Goal: Obtain resource: Download file/media

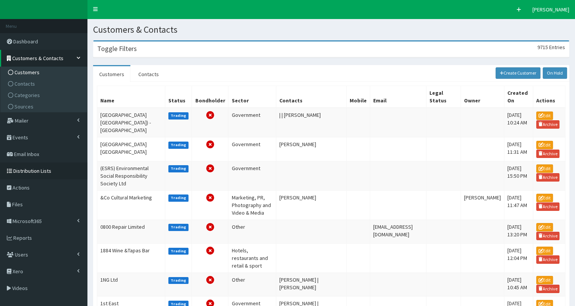
click at [21, 170] on span "Distribution Lists" at bounding box center [32, 170] width 38 height 7
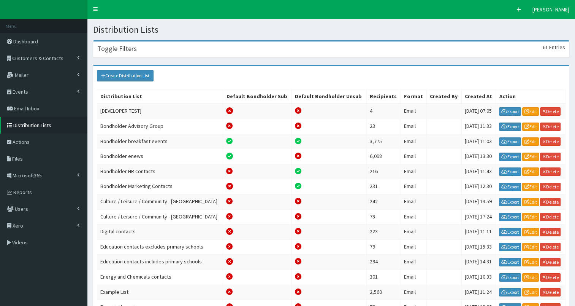
scroll to position [100, 0]
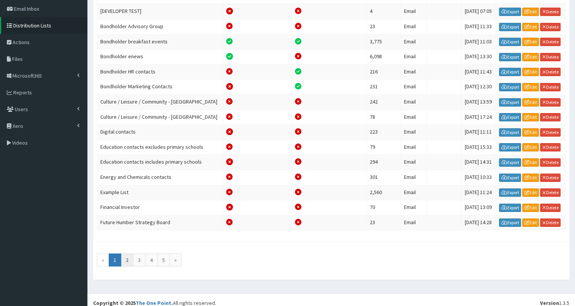
click at [127, 253] on link "2" at bounding box center [127, 259] width 13 height 13
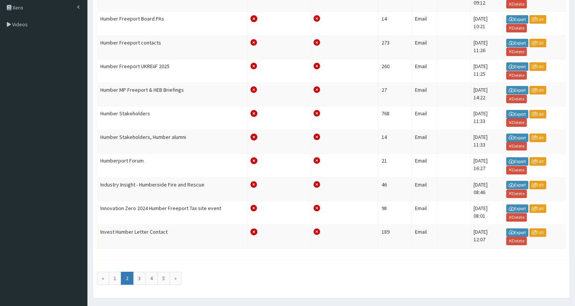
scroll to position [220, 0]
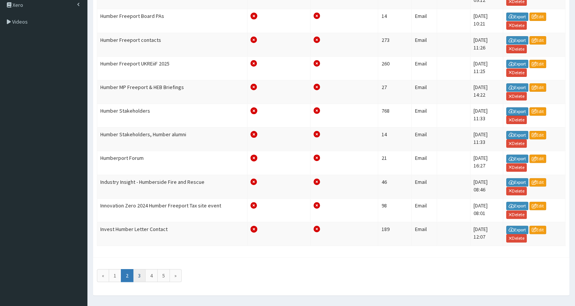
click at [138, 269] on link "3" at bounding box center [139, 275] width 13 height 13
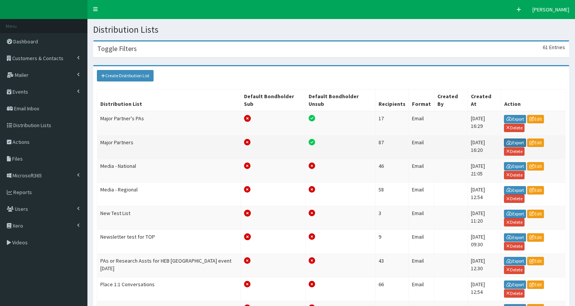
click at [512, 141] on link "Export" at bounding box center [515, 142] width 22 height 8
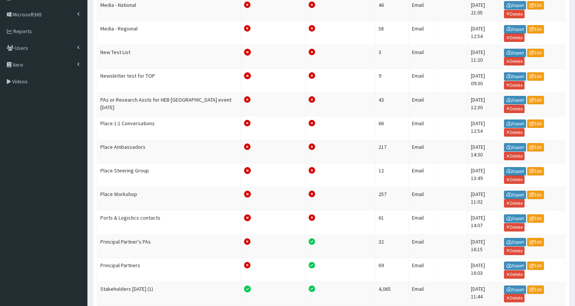
scroll to position [161, 0]
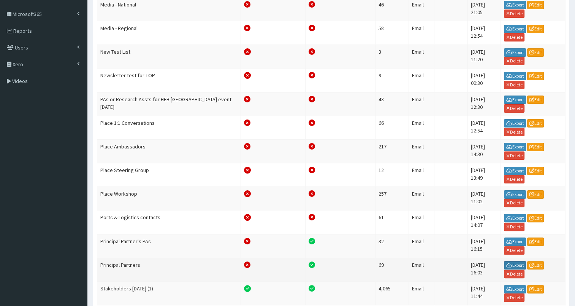
click at [514, 261] on link "Export" at bounding box center [515, 265] width 22 height 8
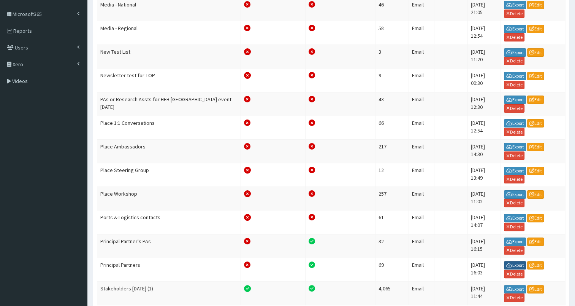
scroll to position [0, 0]
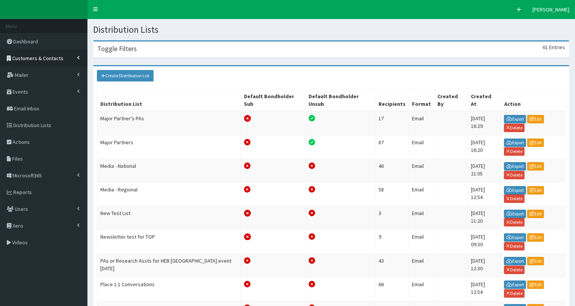
click at [30, 55] on span "Customers & Contacts" at bounding box center [37, 58] width 51 height 7
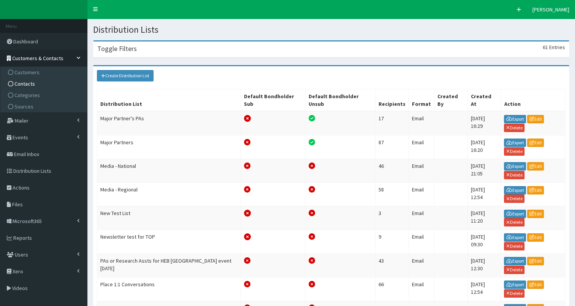
click at [27, 82] on span "Contacts" at bounding box center [24, 83] width 21 height 7
